Goal: Task Accomplishment & Management: Use online tool/utility

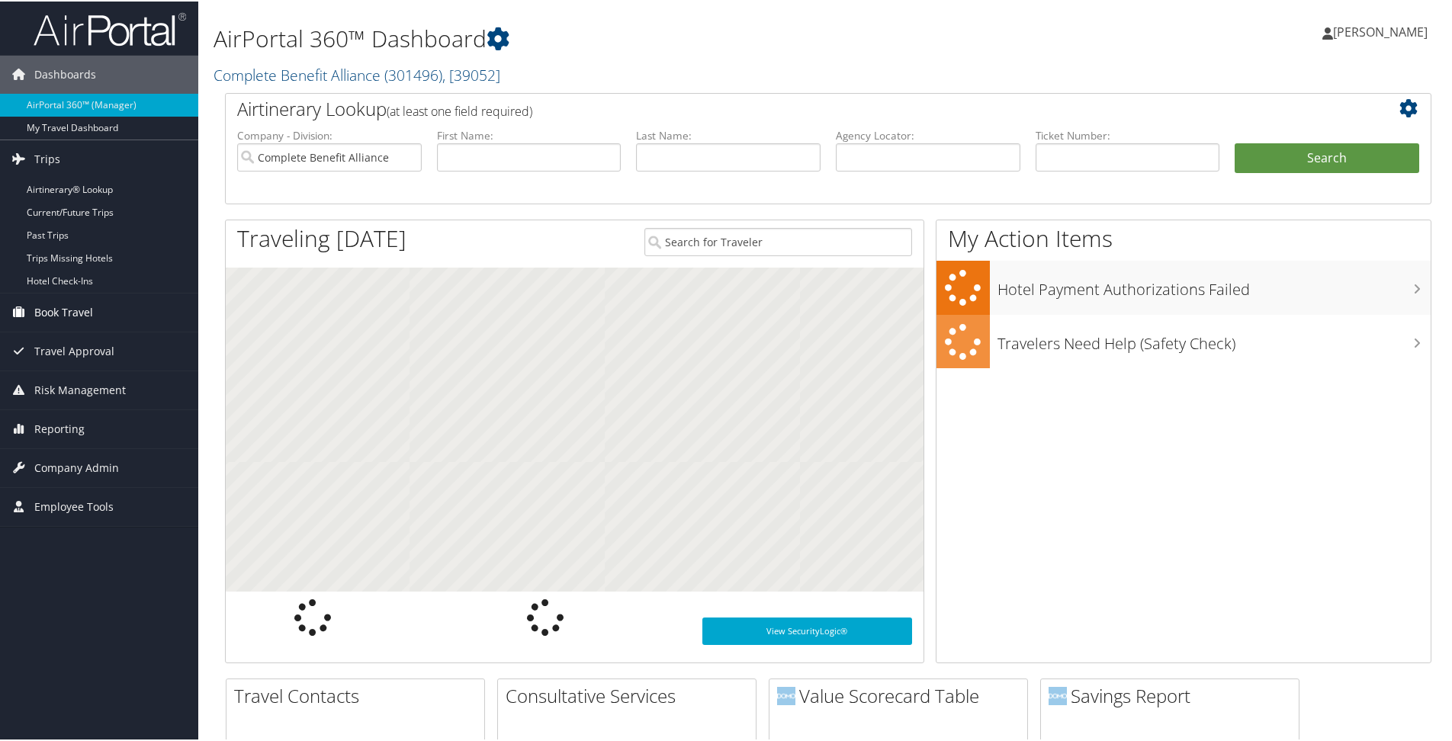
click at [50, 309] on span "Book Travel" at bounding box center [63, 311] width 59 height 38
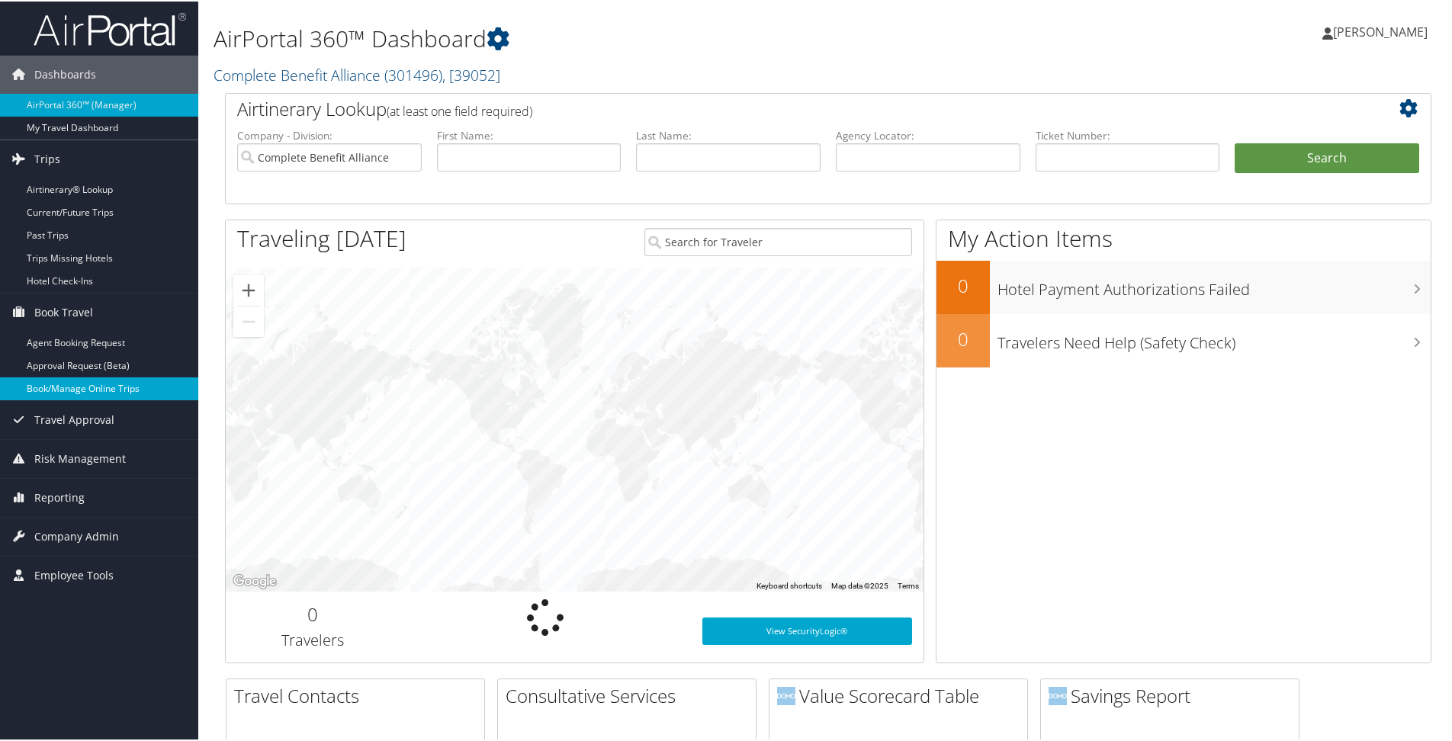
click at [57, 387] on link "Book/Manage Online Trips" at bounding box center [99, 387] width 198 height 23
